Goal: Information Seeking & Learning: Learn about a topic

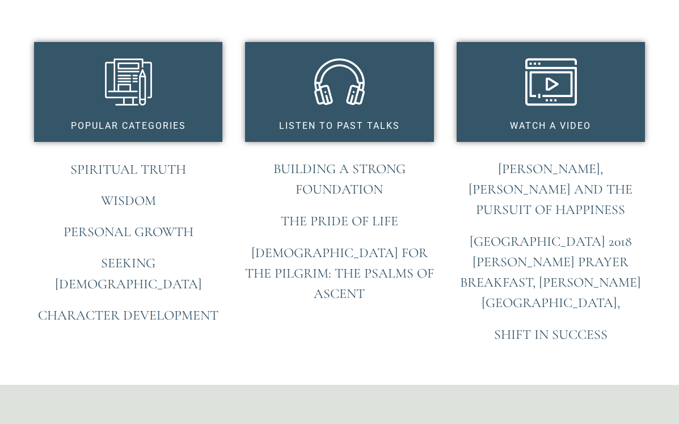
scroll to position [891, 0]
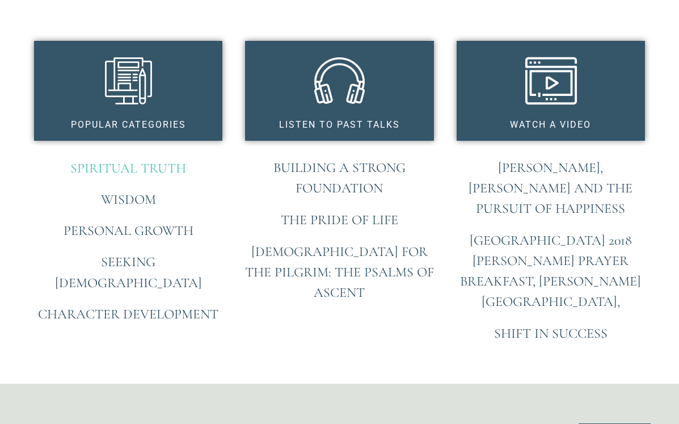
click at [142, 168] on link "Spiritual Truth" at bounding box center [128, 168] width 116 height 16
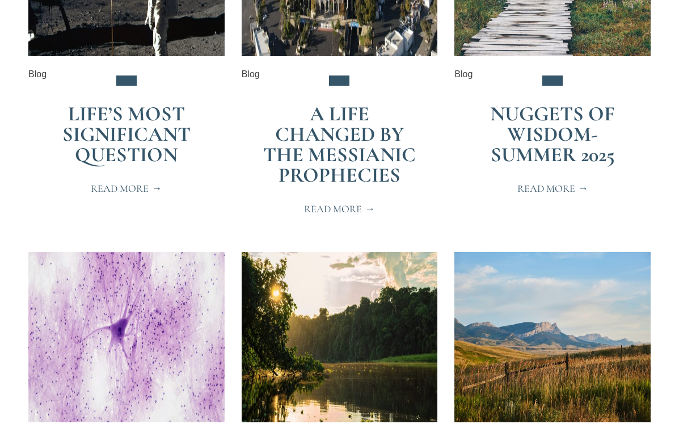
scroll to position [395, 0]
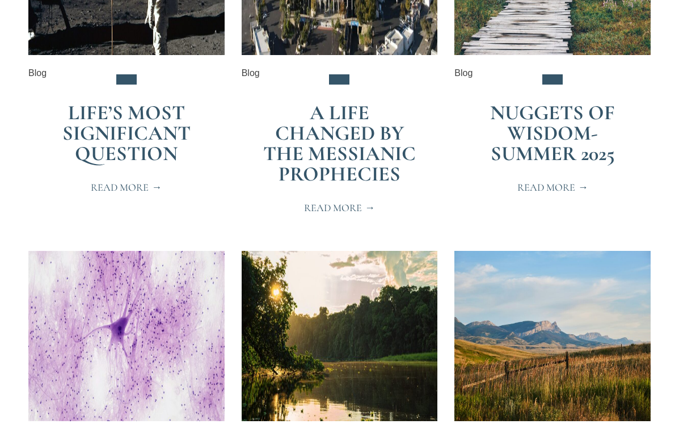
click at [533, 151] on link "Nuggets of Wisdom-Summer 2025" at bounding box center [552, 132] width 125 height 65
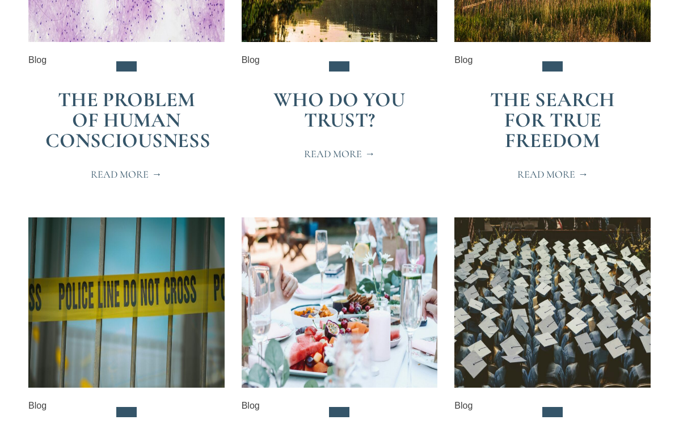
scroll to position [775, 0]
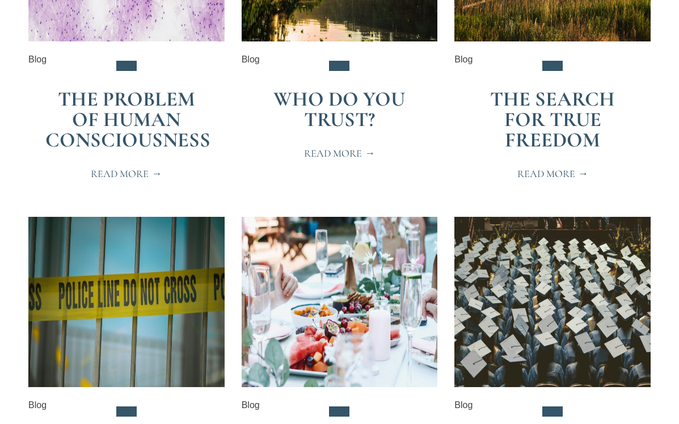
click at [338, 118] on link "Who Do You Trust?" at bounding box center [340, 109] width 132 height 45
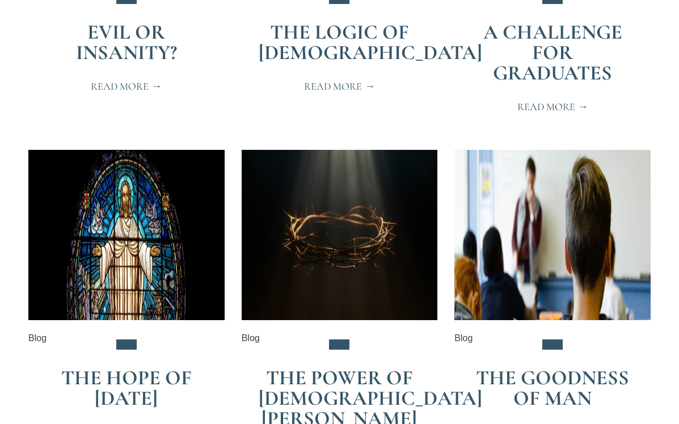
scroll to position [1185, 0]
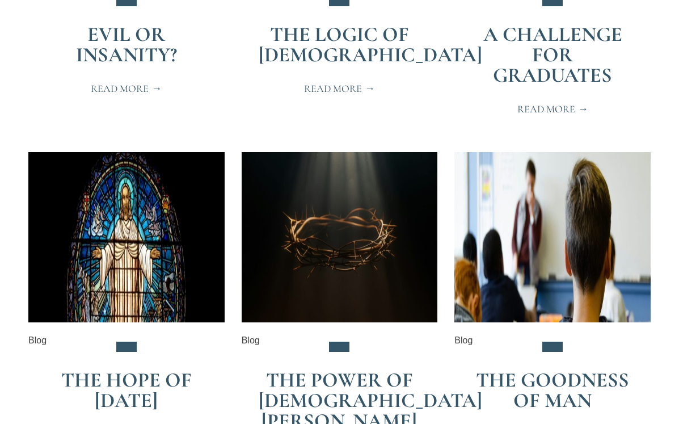
click at [336, 89] on span "Read More" at bounding box center [339, 88] width 71 height 10
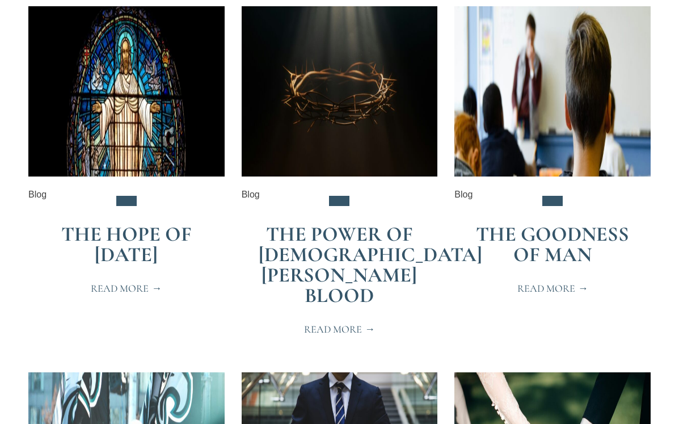
scroll to position [1331, 0]
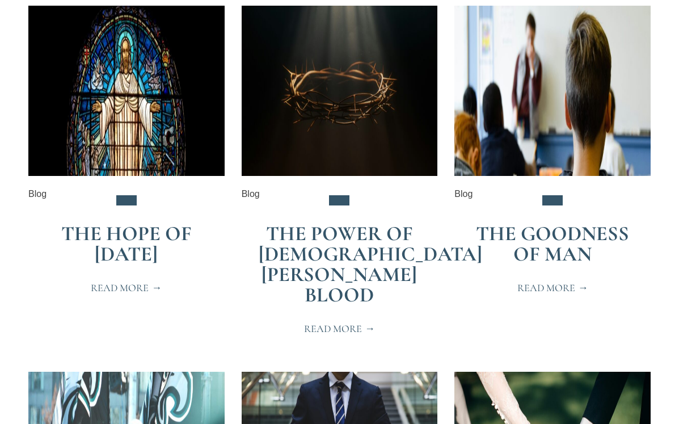
click at [324, 246] on link "The Power of [DEMOGRAPHIC_DATA][PERSON_NAME] Blood" at bounding box center [371, 264] width 224 height 86
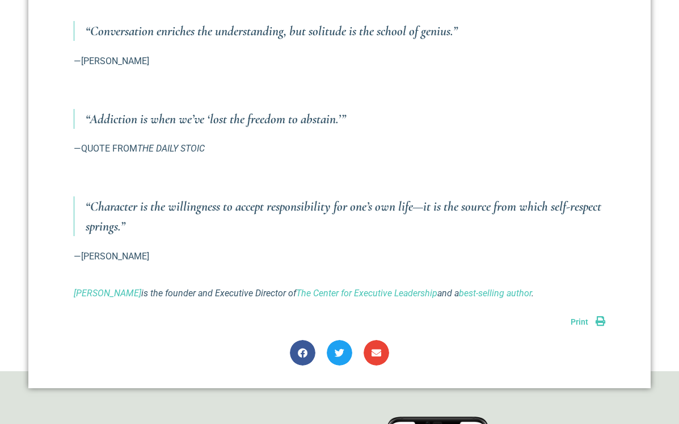
scroll to position [1322, 0]
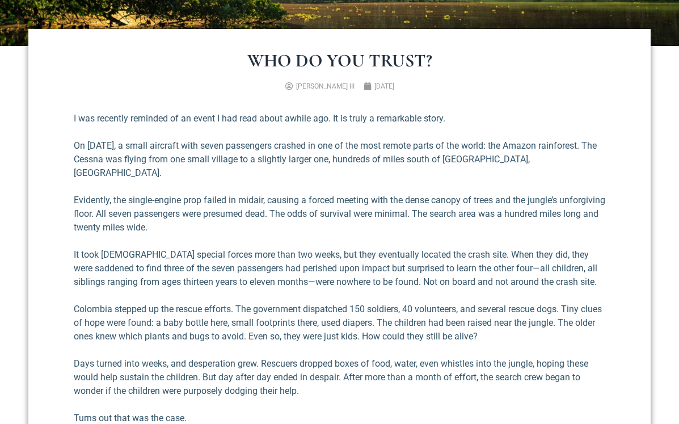
scroll to position [342, 0]
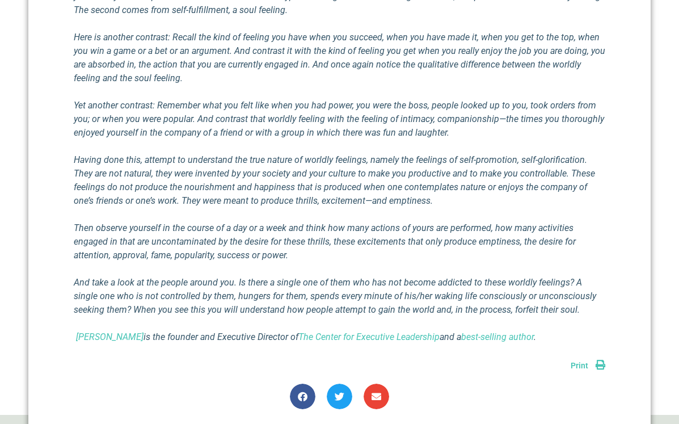
scroll to position [651, 0]
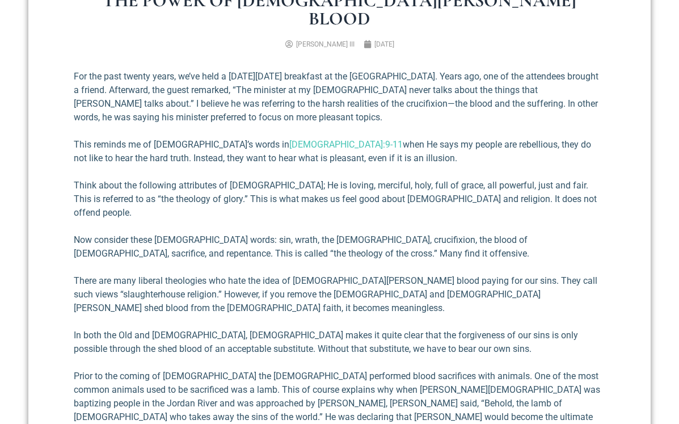
scroll to position [394, 0]
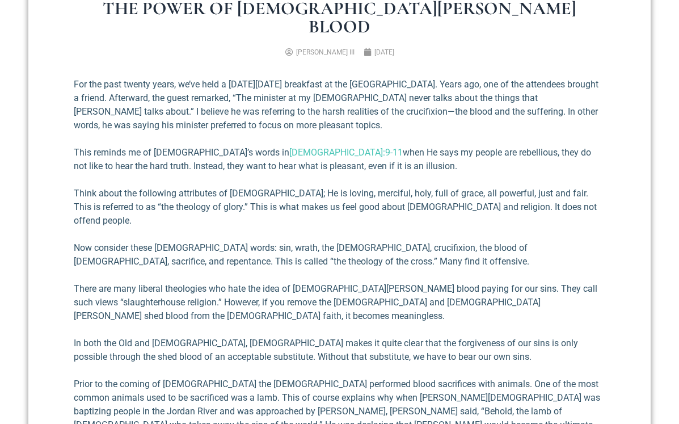
click at [324, 246] on div "For the past twenty years, we’ve held a [DATE][DATE] breakfast at the [GEOGRAPH…" at bounding box center [340, 403] width 532 height 650
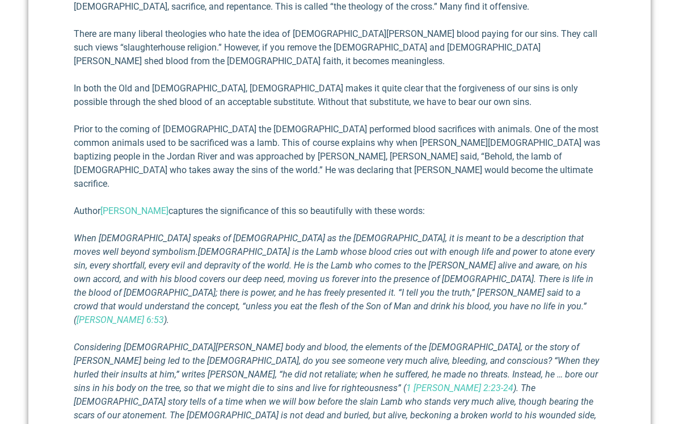
scroll to position [649, 0]
